Goal: Use online tool/utility

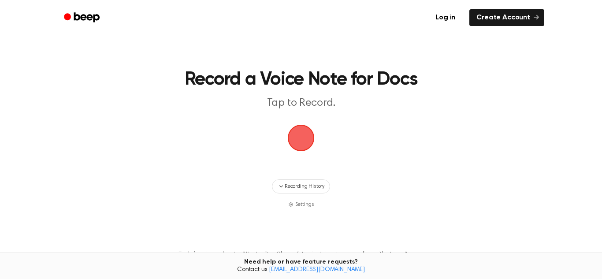
click at [302, 138] on span "button" at bounding box center [301, 138] width 30 height 30
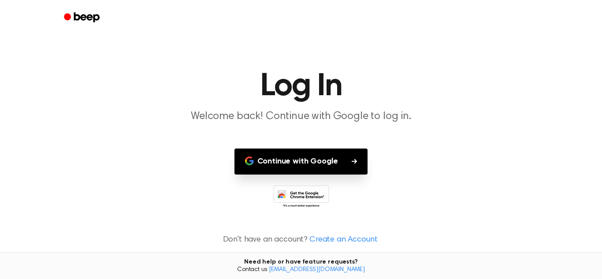
click at [339, 168] on button "Continue with Google" at bounding box center [302, 162] width 134 height 26
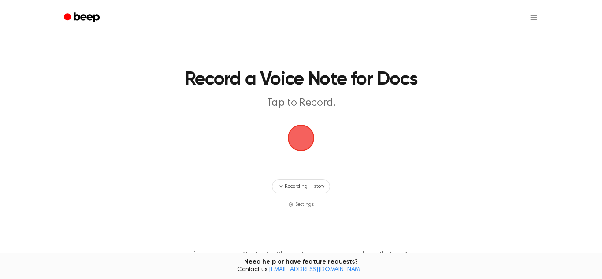
click at [296, 146] on span "button" at bounding box center [301, 138] width 27 height 27
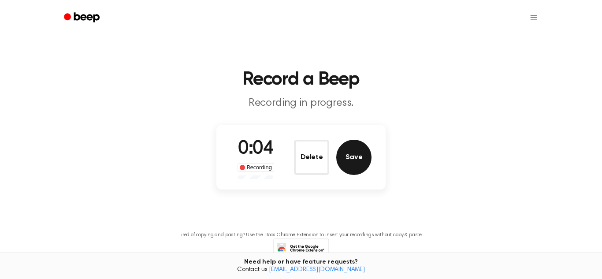
click at [358, 169] on button "Save" at bounding box center [353, 157] width 35 height 35
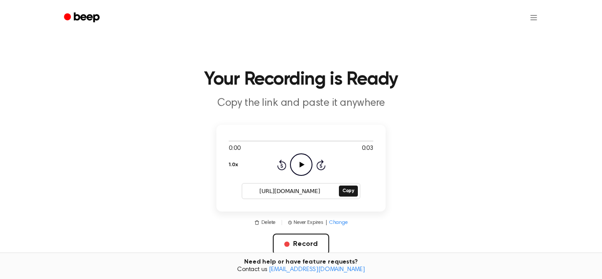
click at [305, 172] on icon "Play Audio" at bounding box center [301, 164] width 22 height 22
click at [302, 165] on icon at bounding box center [301, 165] width 5 height 6
click at [302, 167] on icon "Play Audio" at bounding box center [301, 164] width 22 height 22
click at [302, 167] on icon at bounding box center [301, 165] width 4 height 6
